Goal: Information Seeking & Learning: Learn about a topic

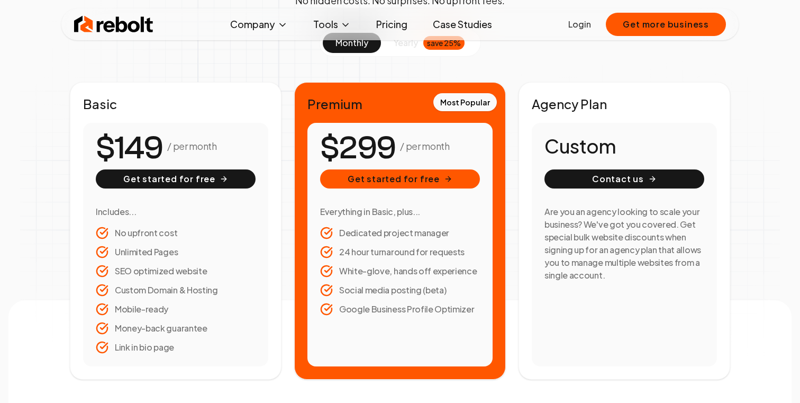
scroll to position [143, 0]
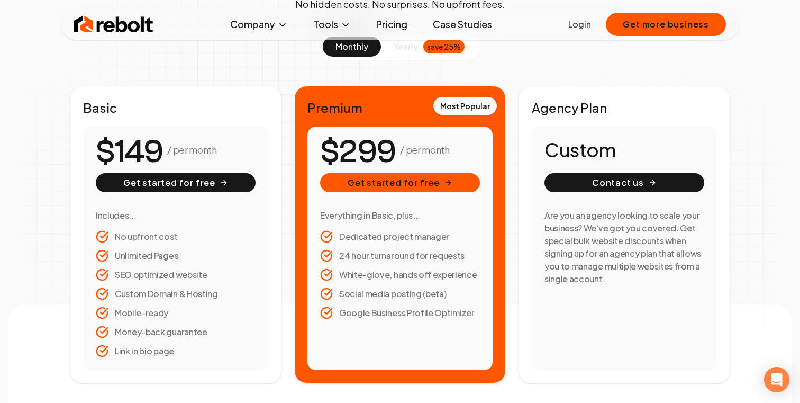
click at [414, 236] on li "Dedicated project manager" at bounding box center [400, 236] width 160 height 13
click at [408, 250] on li "24 hour turnaround for requests" at bounding box center [400, 255] width 160 height 13
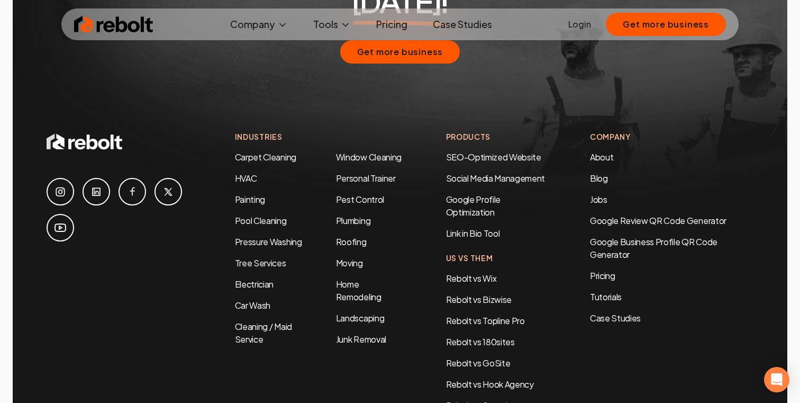
scroll to position [2009, 0]
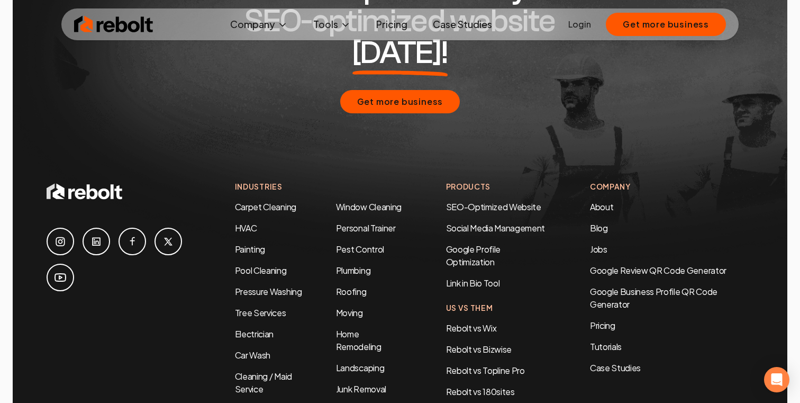
click at [420, 21] on ul "Company About Blog Jobs Tools Google Review QR Code Generator Google Business P…" at bounding box center [361, 24] width 279 height 21
click at [401, 24] on link "Pricing" at bounding box center [392, 24] width 48 height 21
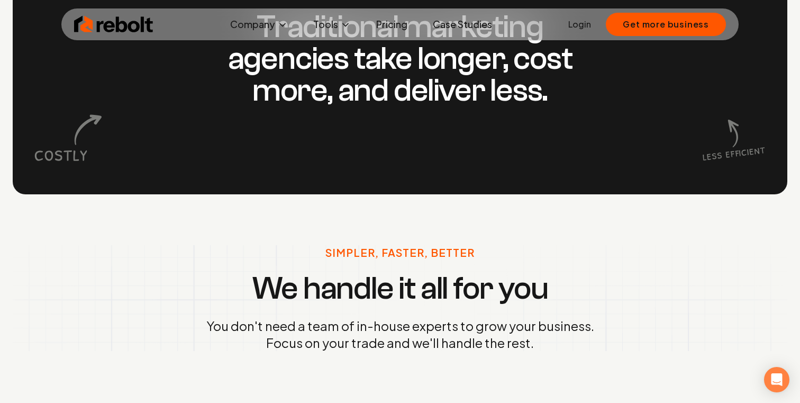
scroll to position [995, 0]
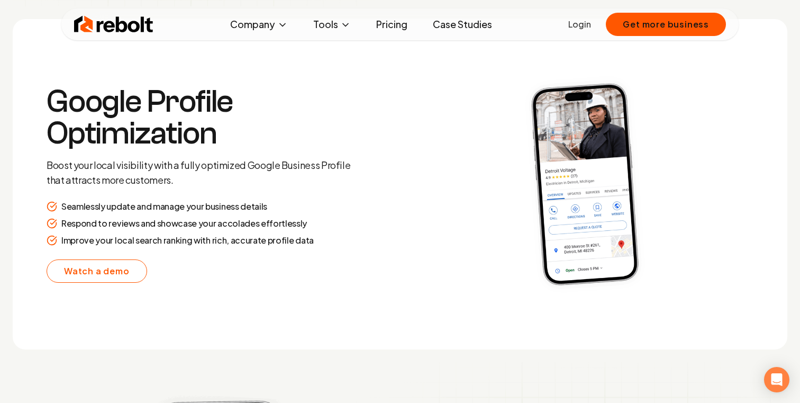
click at [529, 98] on img at bounding box center [585, 184] width 337 height 263
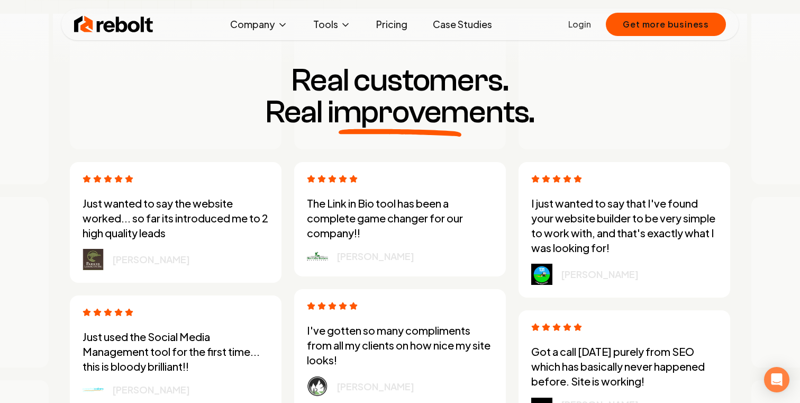
scroll to position [2721, 0]
click at [352, 140] on div at bounding box center [400, 64] width 212 height 170
